Goal: Task Accomplishment & Management: Manage account settings

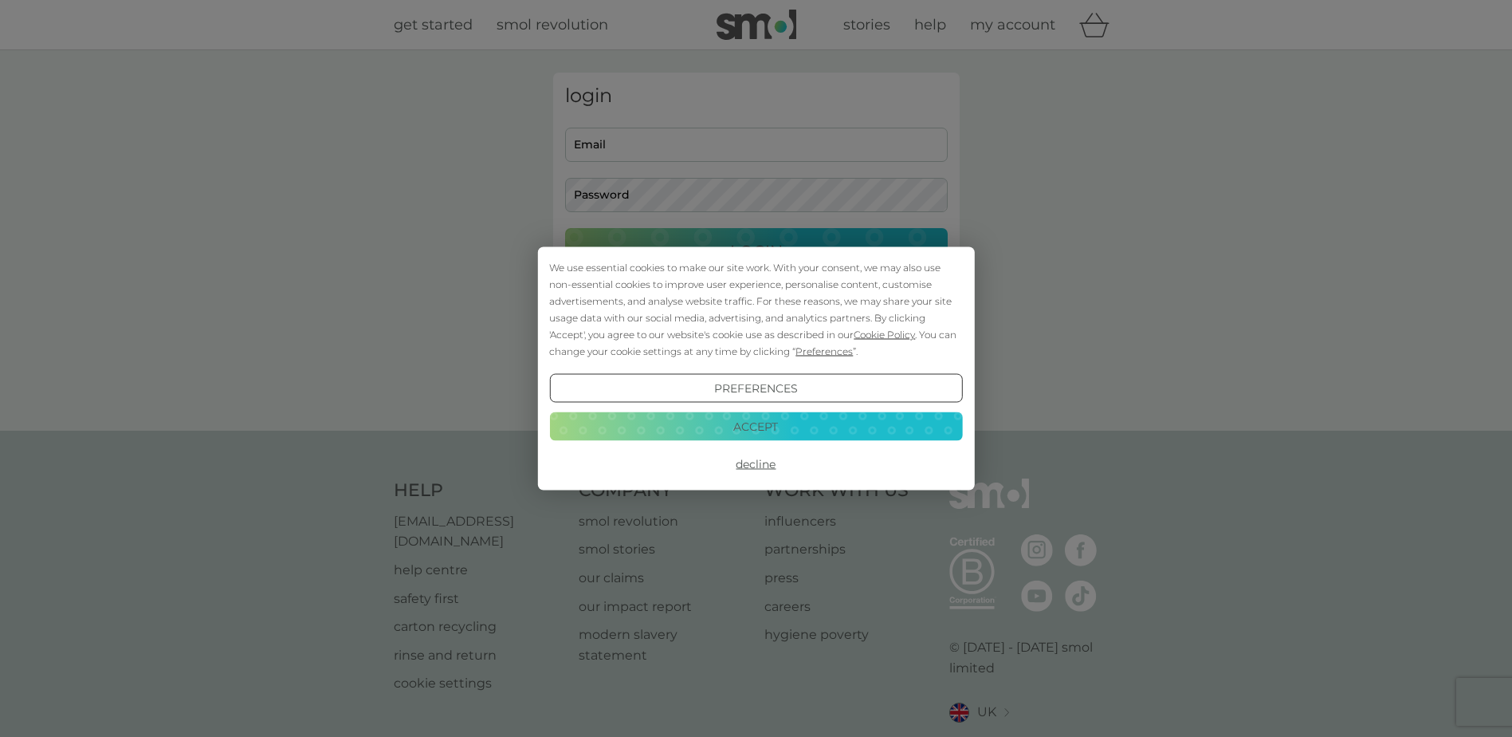
click at [777, 423] on button "Accept" at bounding box center [755, 425] width 413 height 29
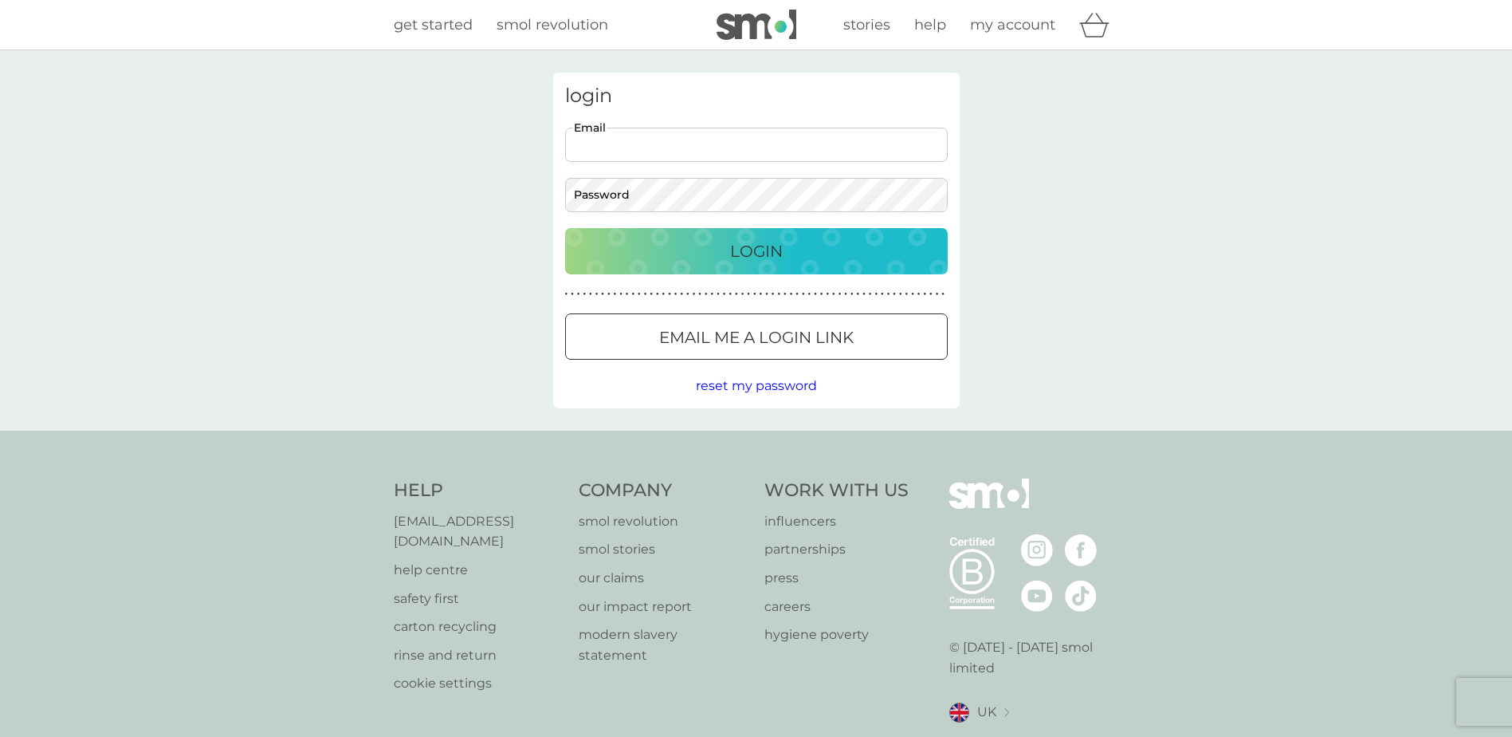
click at [654, 143] on input "Email" at bounding box center [756, 145] width 383 height 34
type input "[EMAIL_ADDRESS][DOMAIN_NAME]"
click at [565, 228] on button "Login" at bounding box center [756, 251] width 383 height 46
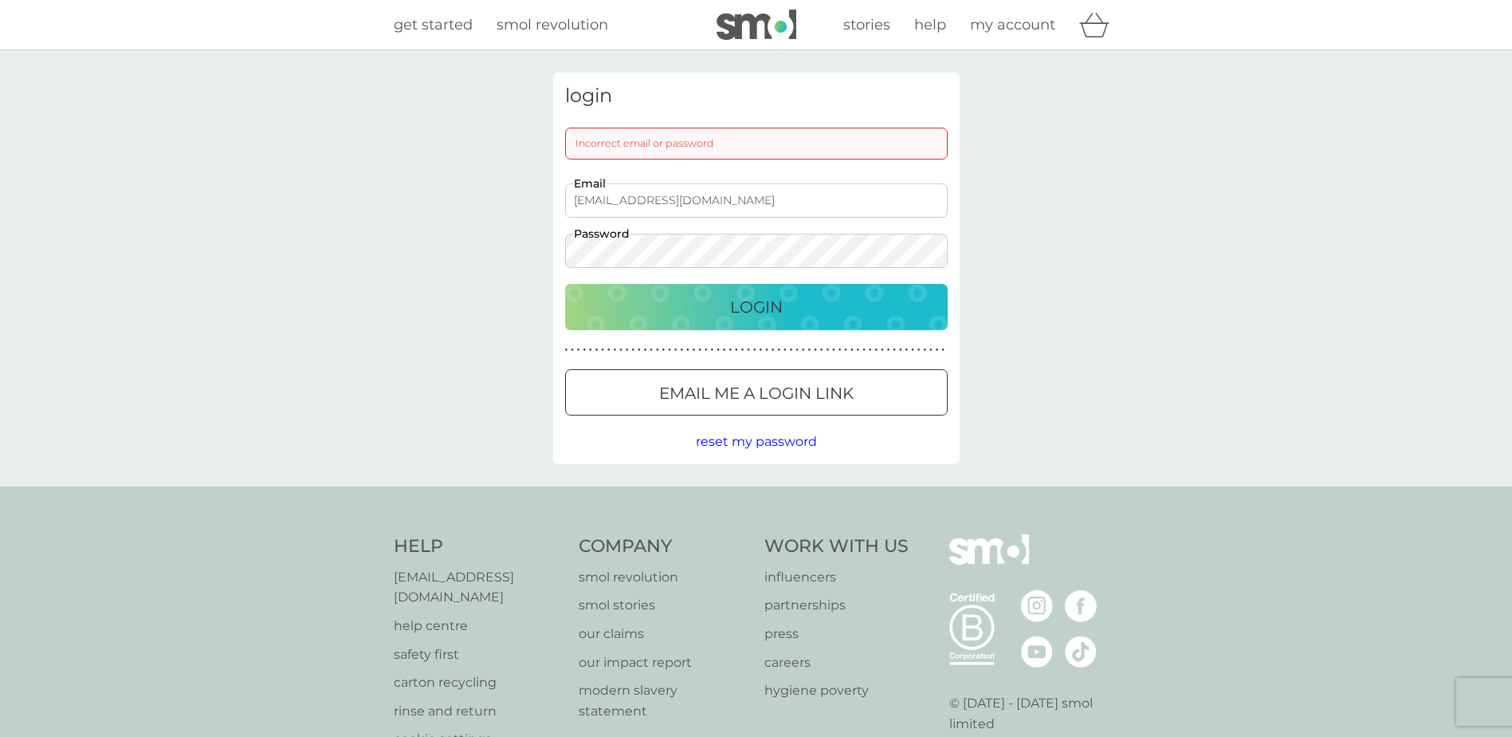
click at [518, 254] on div "login Incorrect email or password [EMAIL_ADDRESS][DOMAIN_NAME] Email Password L…" at bounding box center [756, 268] width 1512 height 436
click at [565, 284] on button "Login" at bounding box center [756, 307] width 383 height 46
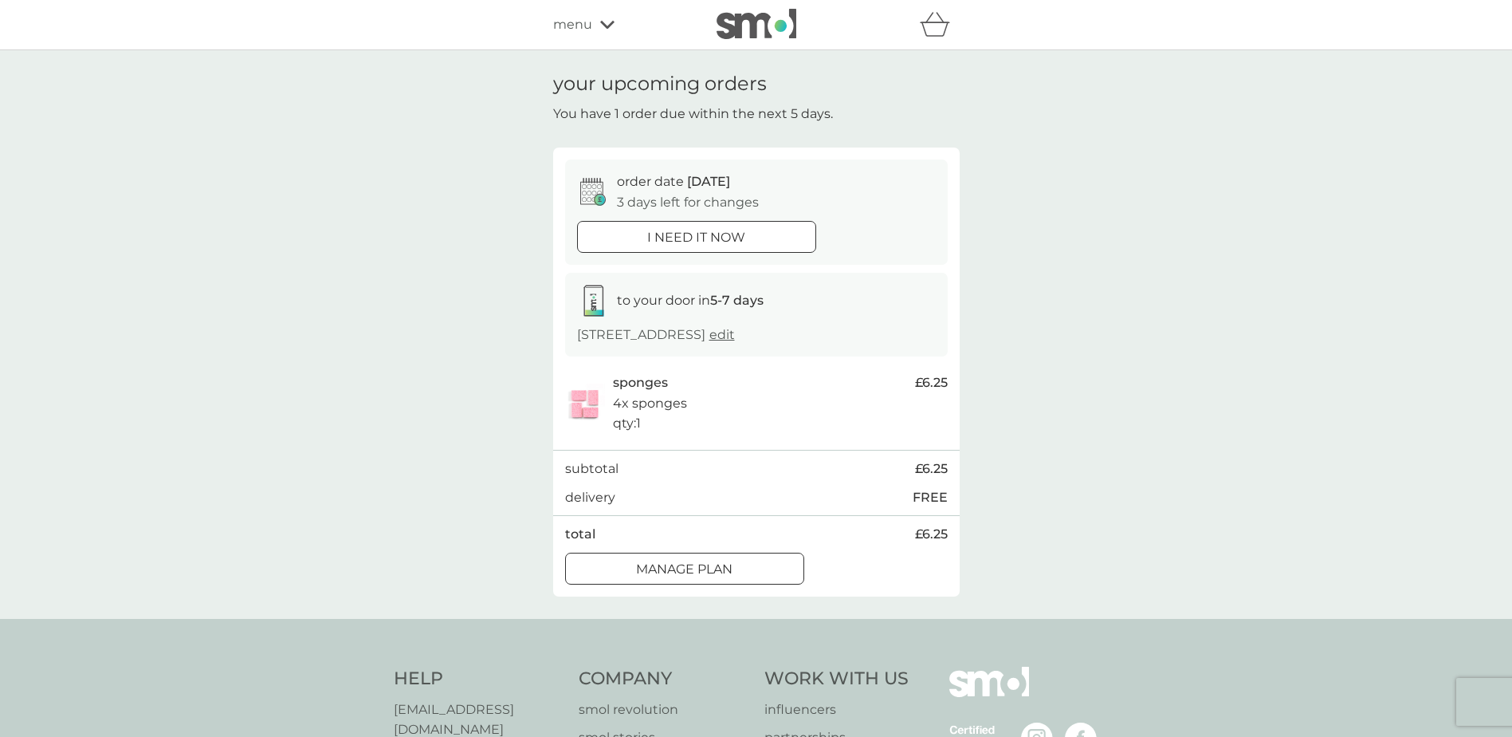
click at [690, 577] on div at bounding box center [684, 568] width 57 height 17
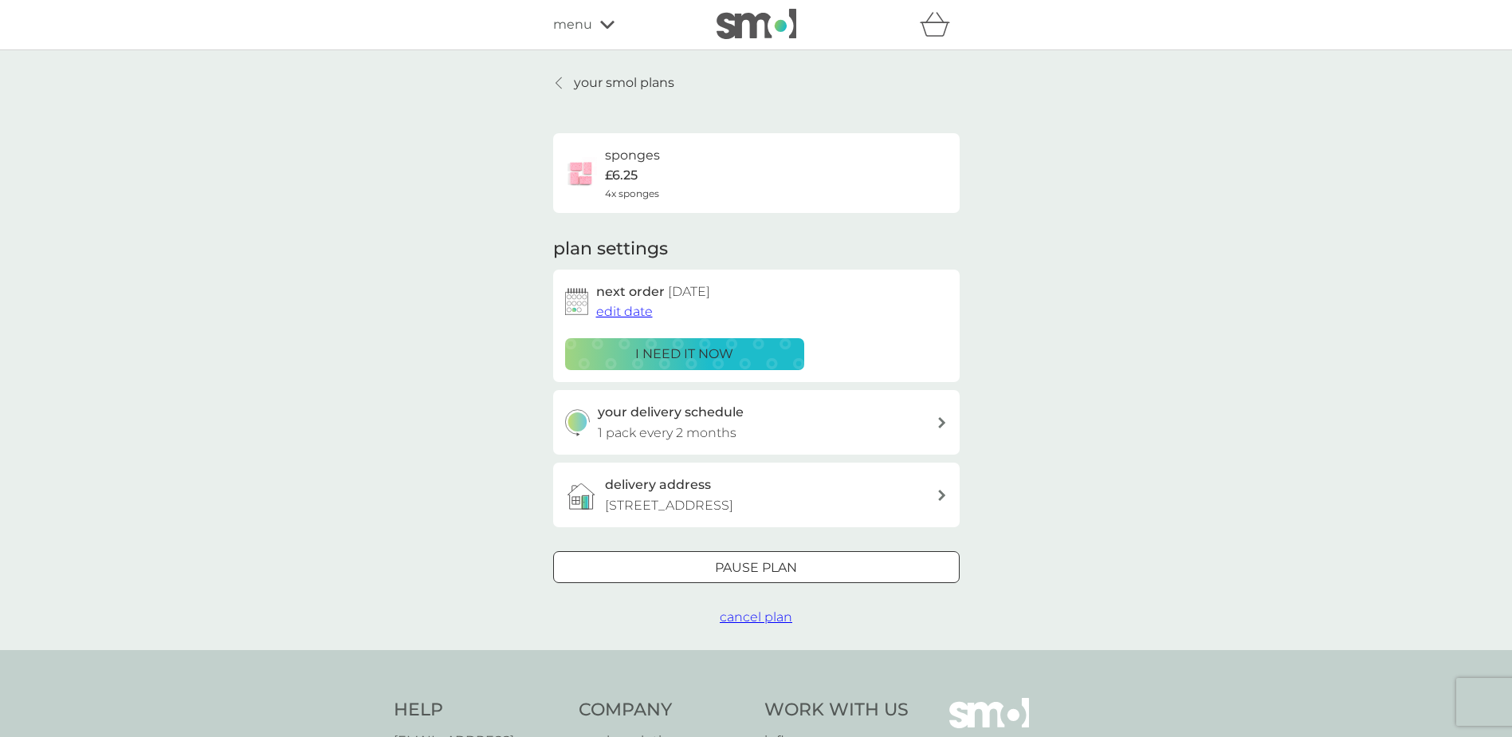
click at [618, 314] on span "edit date" at bounding box center [624, 311] width 57 height 15
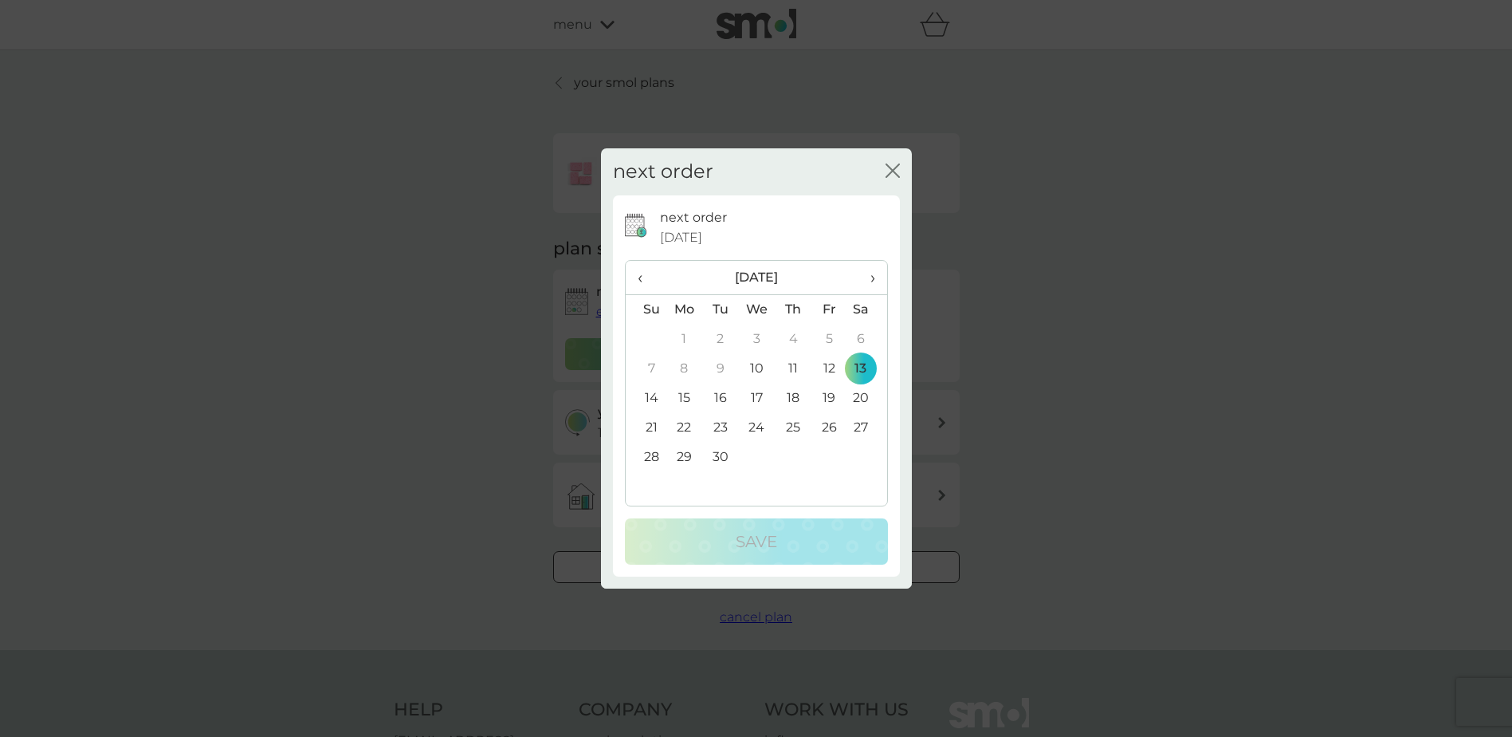
click at [875, 278] on span "›" at bounding box center [867, 277] width 16 height 33
click at [755, 341] on td "1" at bounding box center [756, 338] width 37 height 29
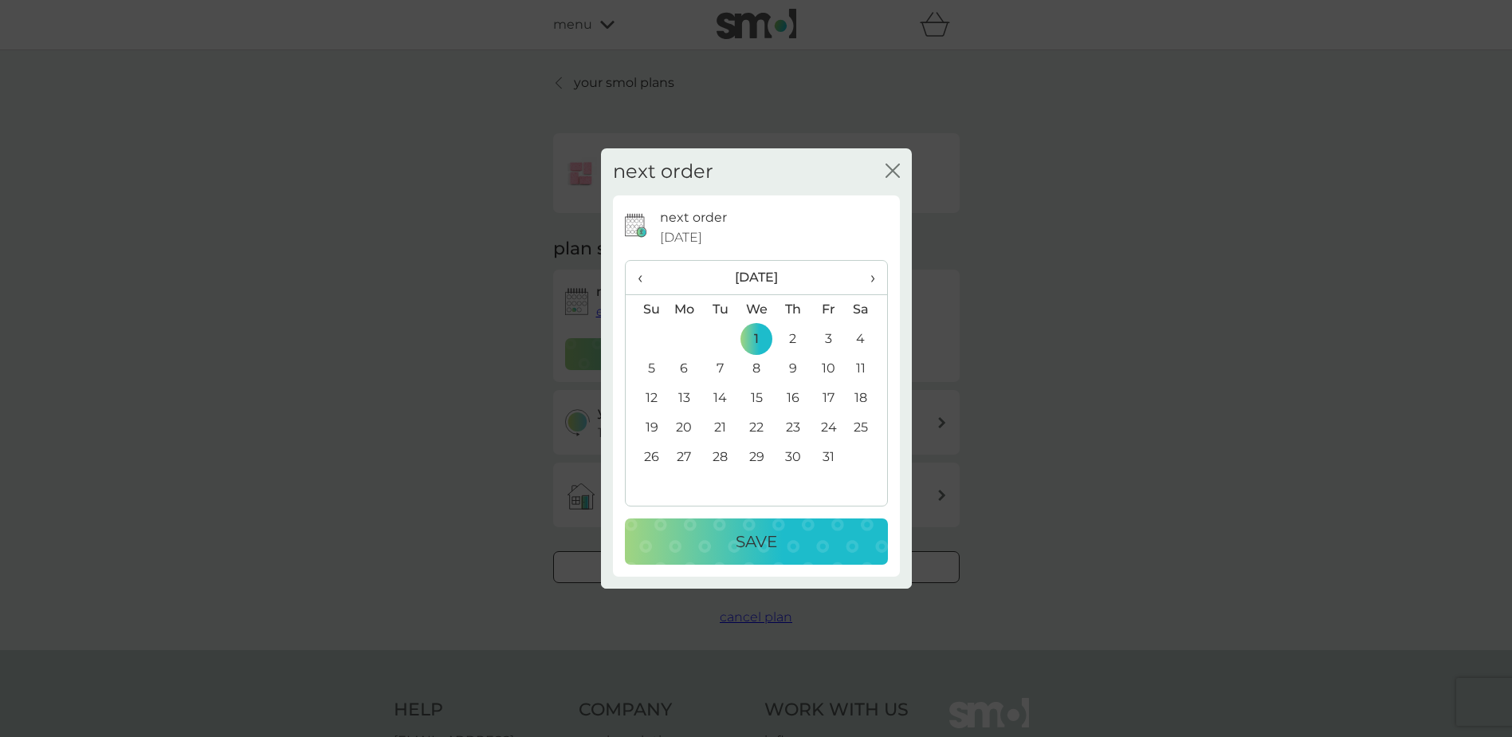
click at [787, 542] on div "Save" at bounding box center [756, 542] width 231 height 26
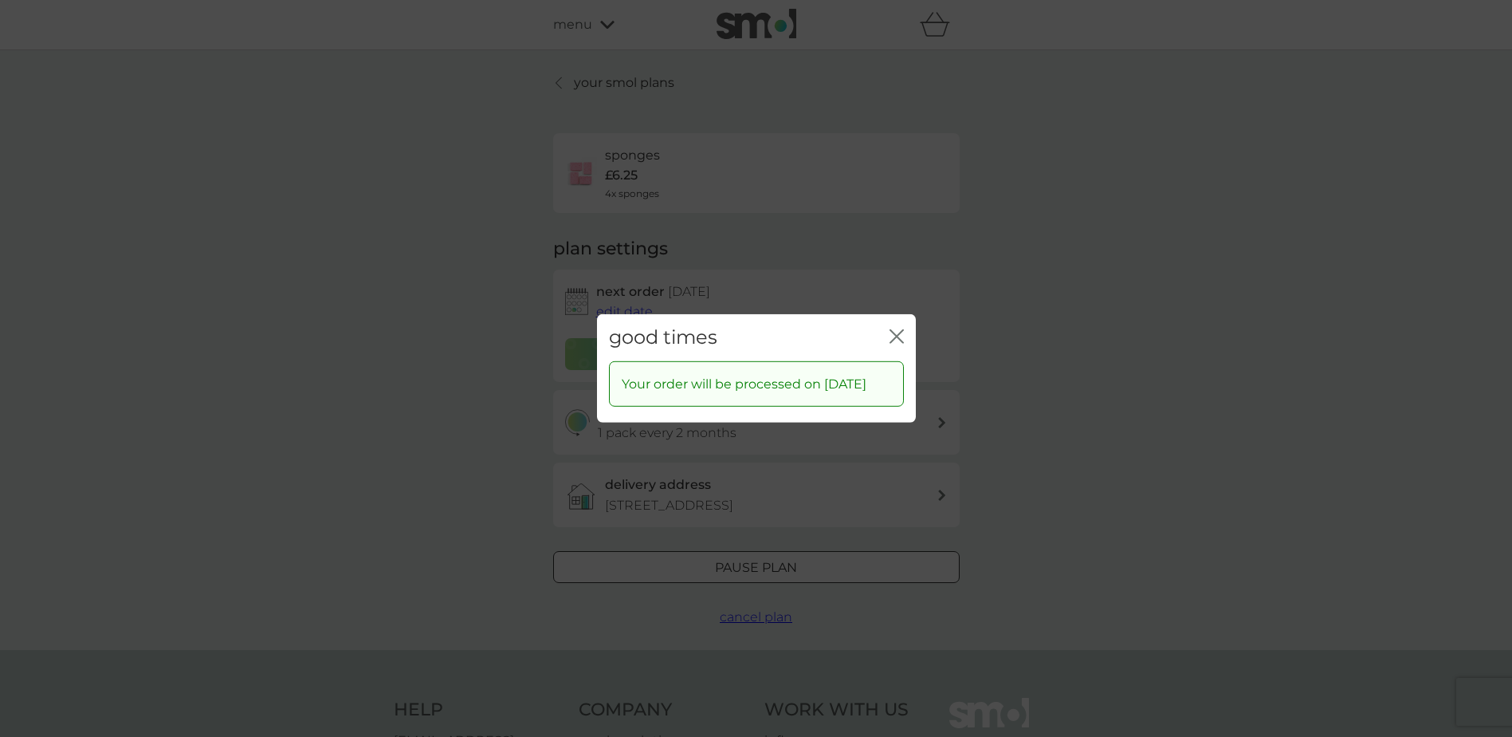
click at [896, 333] on icon "close" at bounding box center [897, 336] width 14 height 14
